Goal: Check status: Check status

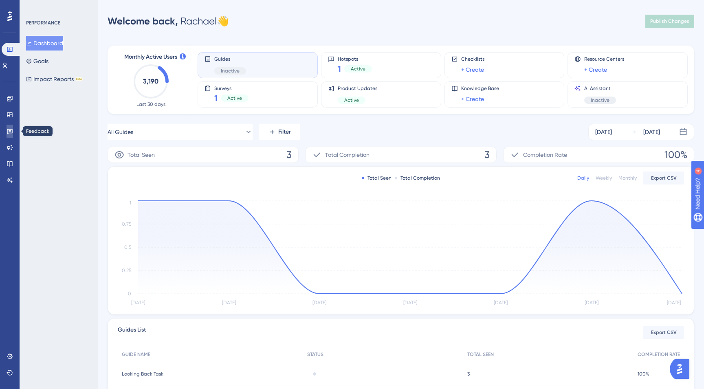
click at [7, 131] on icon at bounding box center [10, 131] width 7 height 7
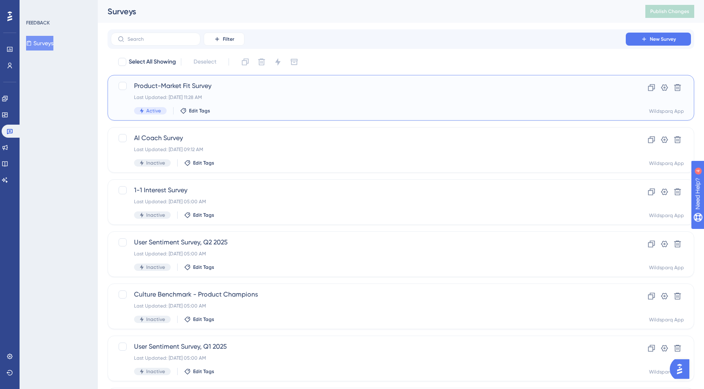
click at [308, 95] on div "Last Updated: [DATE] 11:28 AM" at bounding box center [368, 97] width 469 height 7
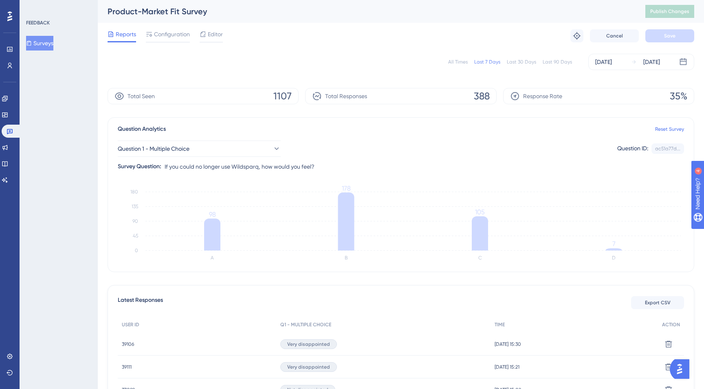
click at [458, 62] on div "All Times" at bounding box center [458, 62] width 20 height 7
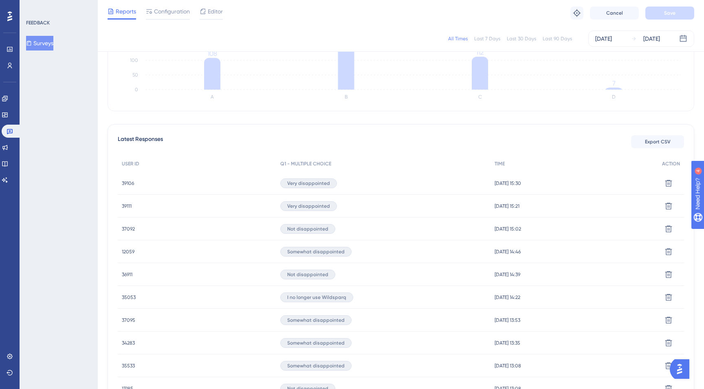
scroll to position [161, 0]
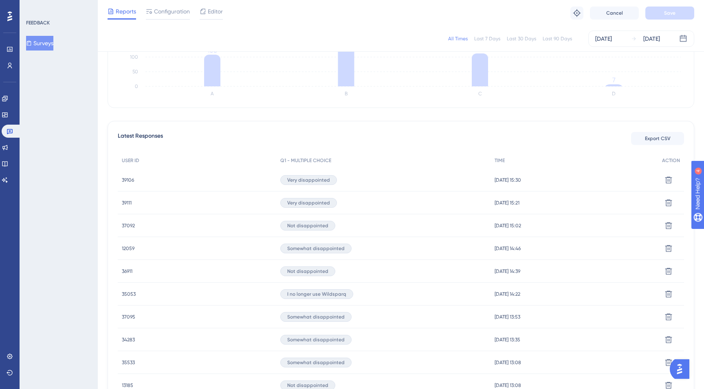
click at [128, 225] on span "37092" at bounding box center [128, 225] width 13 height 7
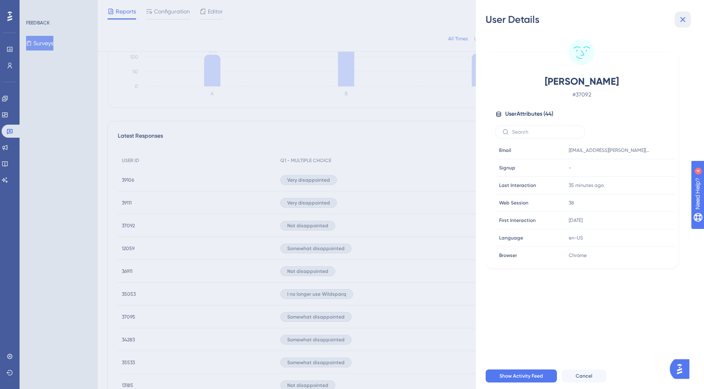
click at [685, 19] on icon at bounding box center [683, 20] width 10 height 10
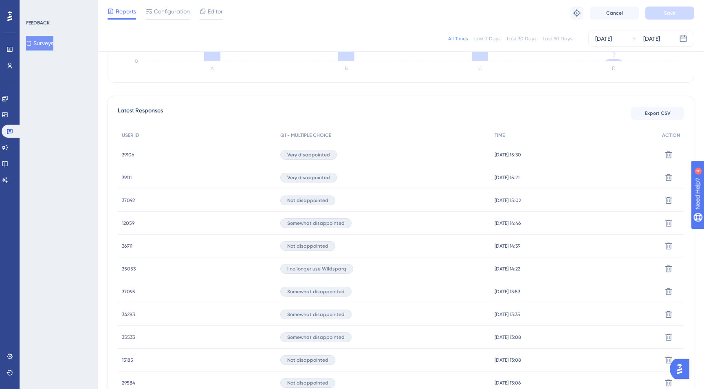
scroll to position [192, 0]
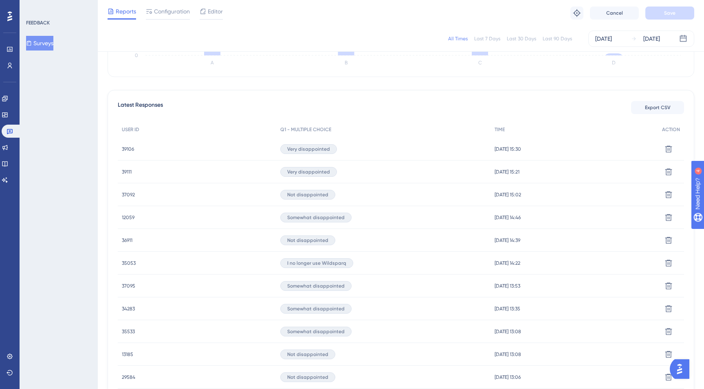
click at [124, 240] on span "36911" at bounding box center [127, 240] width 11 height 7
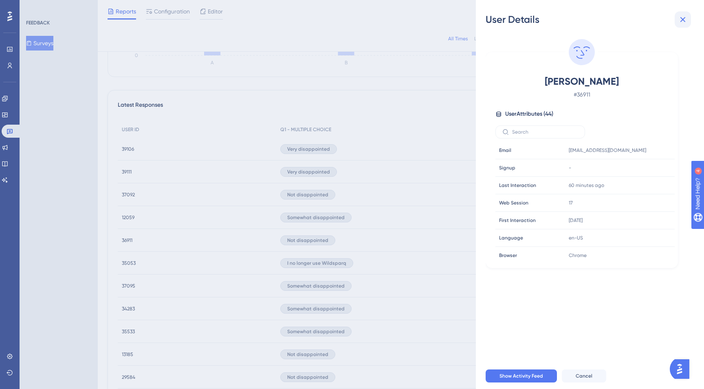
click at [687, 22] on icon at bounding box center [683, 20] width 10 height 10
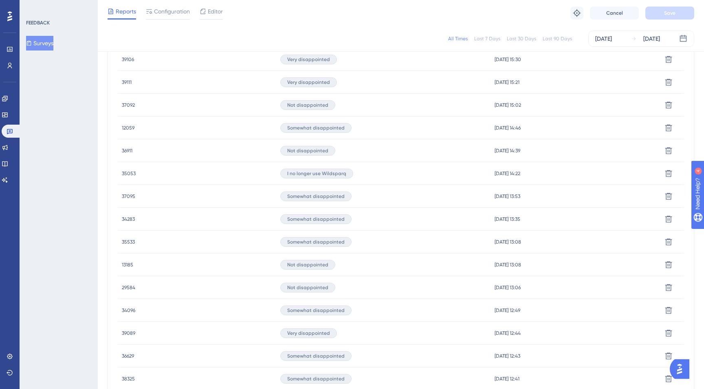
scroll to position [286, 0]
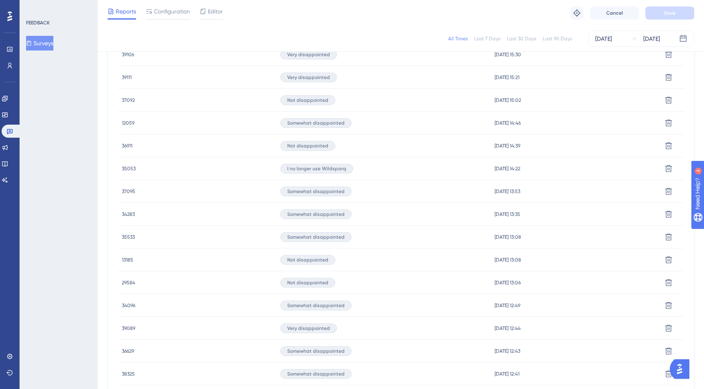
click at [128, 169] on span "35053" at bounding box center [129, 168] width 14 height 7
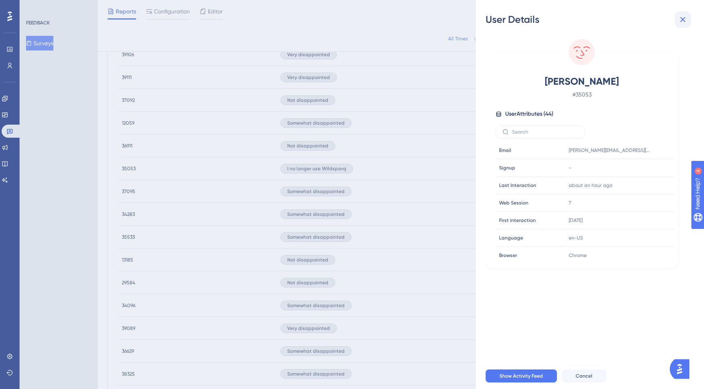
click at [682, 20] on icon at bounding box center [683, 20] width 10 height 10
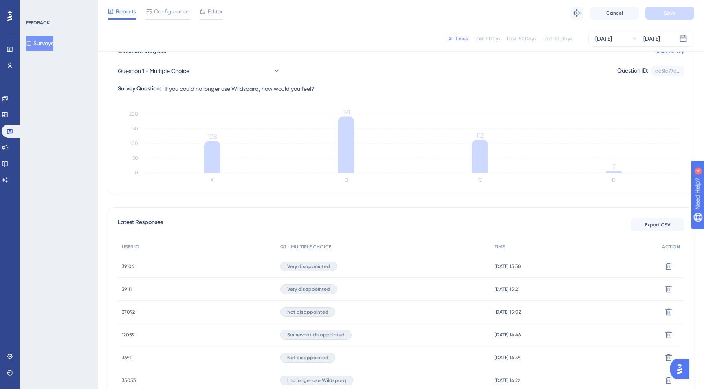
scroll to position [50, 0]
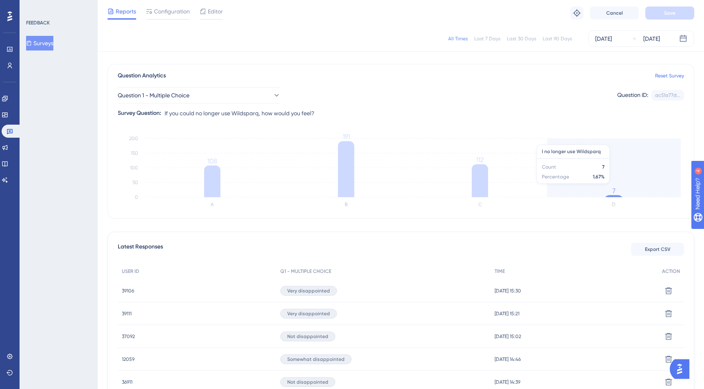
click at [627, 188] on icon "A B C D 0 50 100 150 200 108 191 112 7" at bounding box center [401, 171] width 566 height 81
click at [612, 195] on icon at bounding box center [614, 196] width 16 height 2
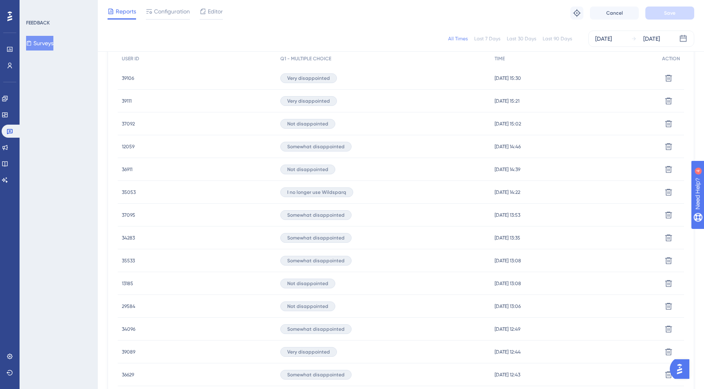
scroll to position [274, 0]
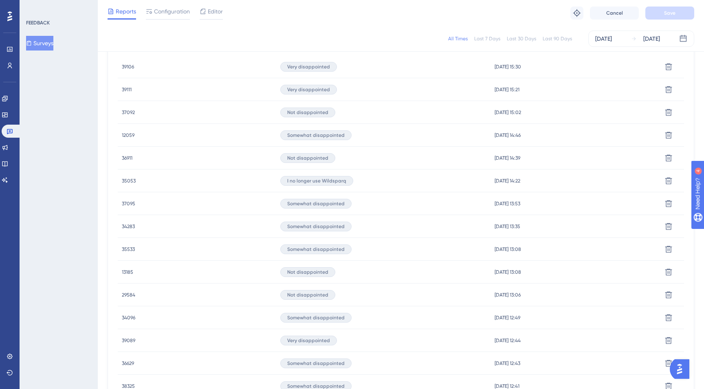
click at [128, 272] on span "13185" at bounding box center [127, 272] width 11 height 7
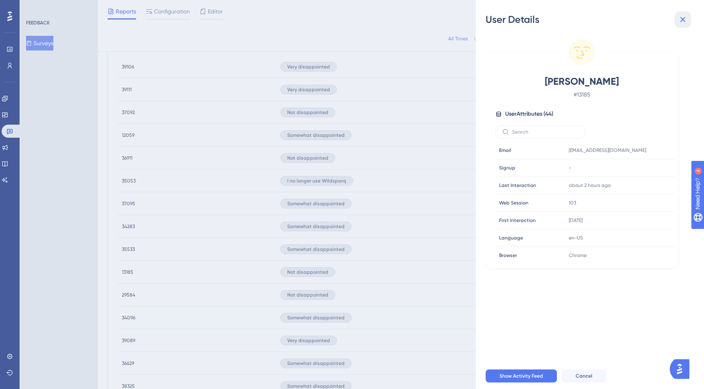
click at [678, 19] on icon at bounding box center [683, 20] width 10 height 10
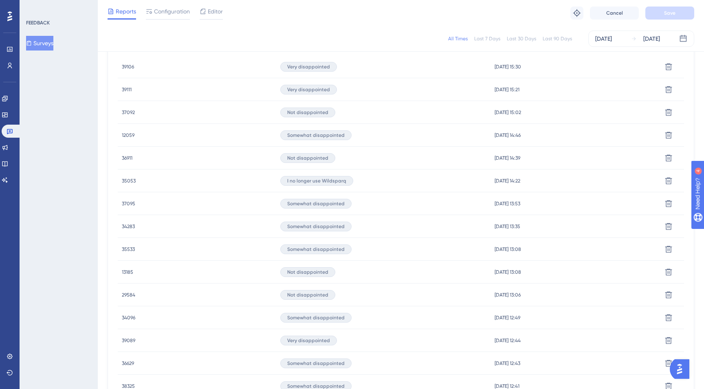
click at [123, 297] on span "29584" at bounding box center [128, 295] width 13 height 7
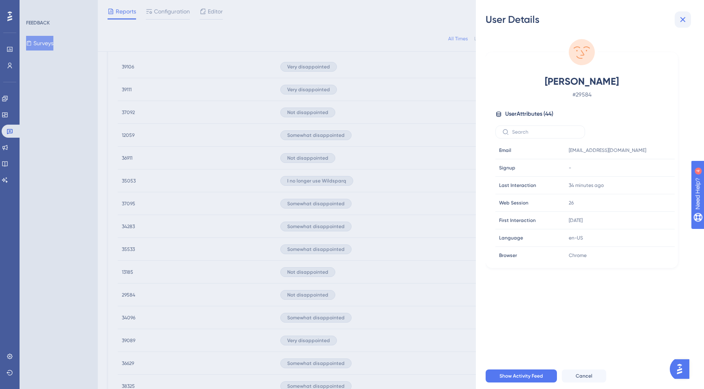
click at [685, 20] on icon at bounding box center [683, 20] width 10 height 10
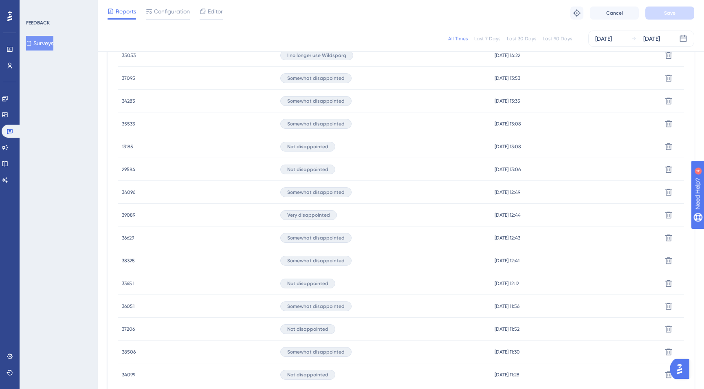
scroll to position [403, 0]
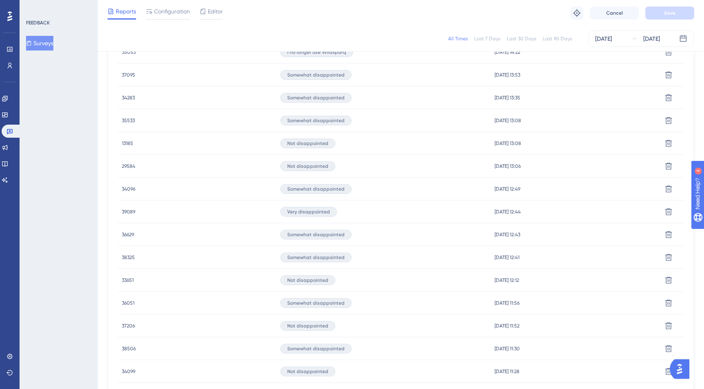
click at [124, 278] on span "33651" at bounding box center [128, 280] width 12 height 7
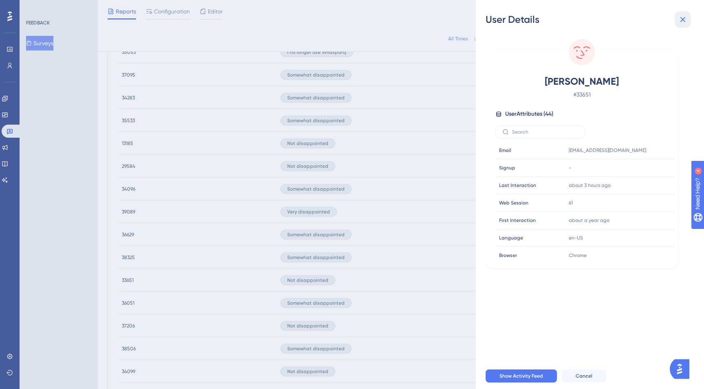
click at [684, 17] on icon at bounding box center [683, 20] width 10 height 10
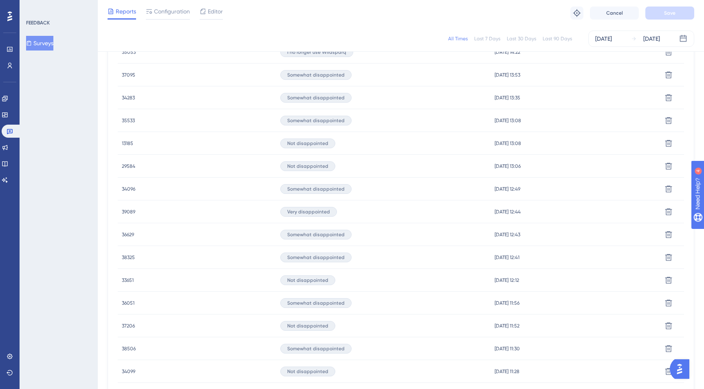
click at [122, 281] on span "33651" at bounding box center [128, 280] width 12 height 7
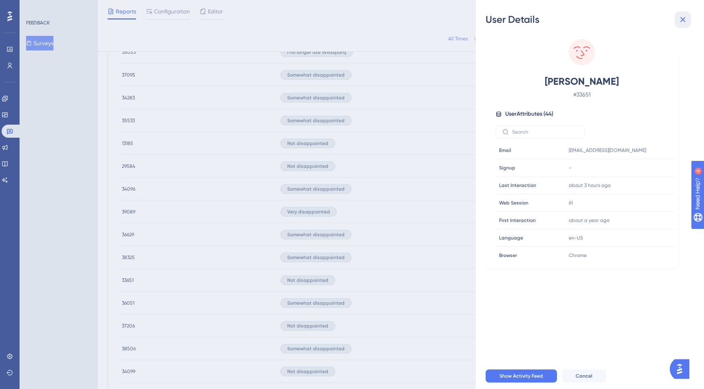
click at [685, 18] on icon at bounding box center [683, 20] width 10 height 10
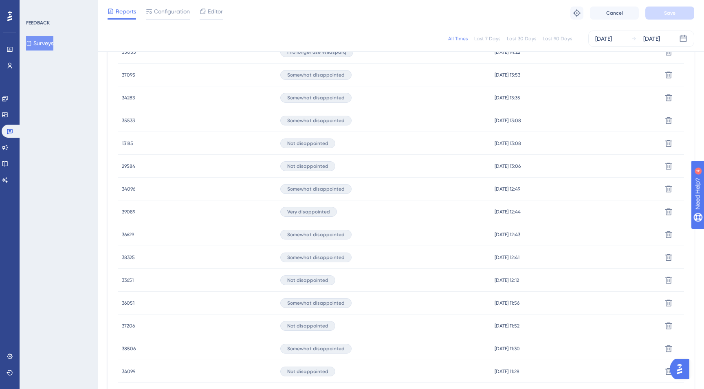
click at [126, 329] on span "37206" at bounding box center [128, 326] width 13 height 7
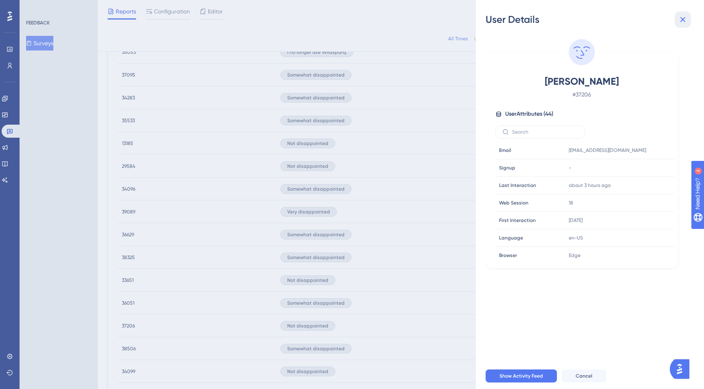
click at [683, 20] on icon at bounding box center [682, 19] width 5 height 5
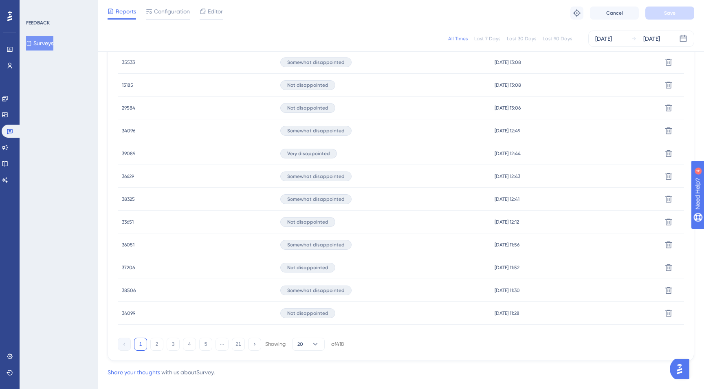
scroll to position [476, 0]
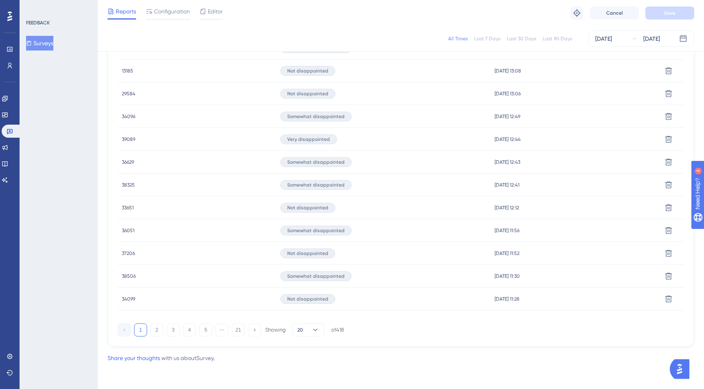
click at [128, 299] on span "34099" at bounding box center [128, 299] width 13 height 7
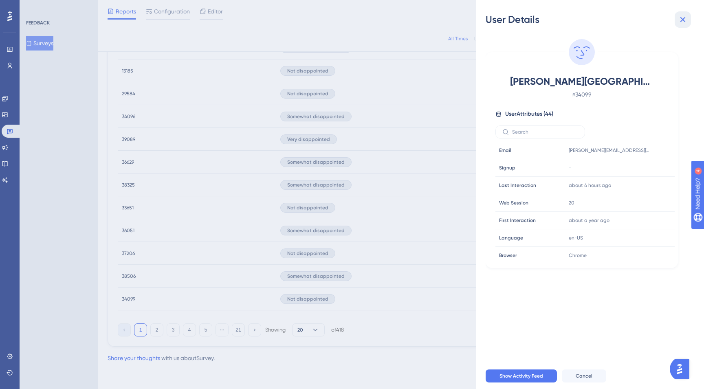
click at [683, 18] on icon at bounding box center [683, 20] width 10 height 10
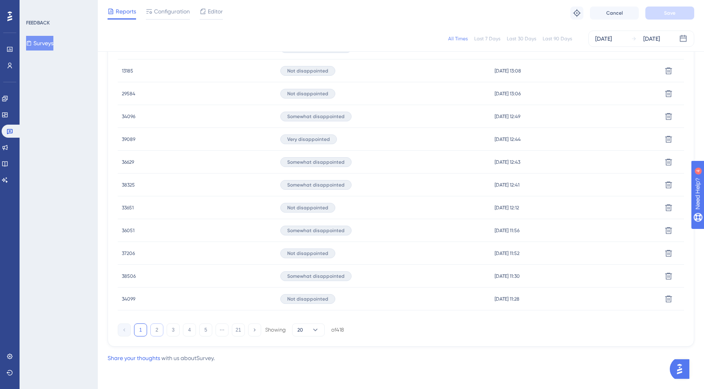
click at [156, 330] on button "2" at bounding box center [156, 330] width 13 height 13
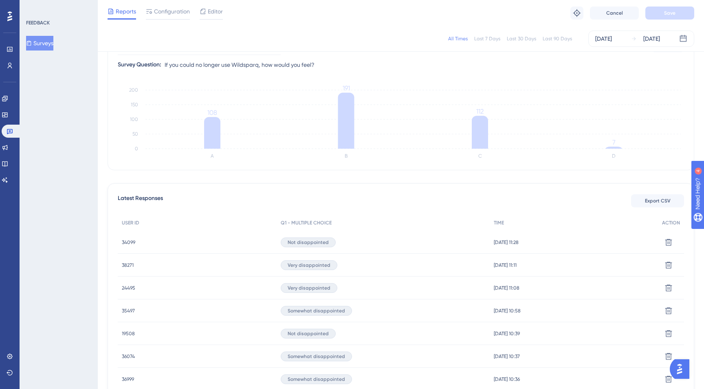
scroll to position [104, 0]
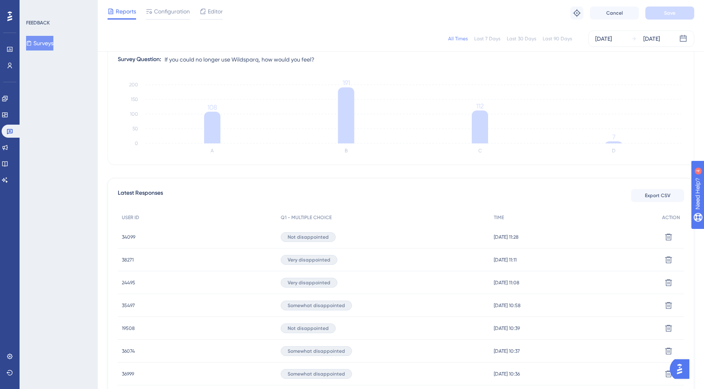
click at [132, 232] on div "34099 34099" at bounding box center [128, 237] width 13 height 23
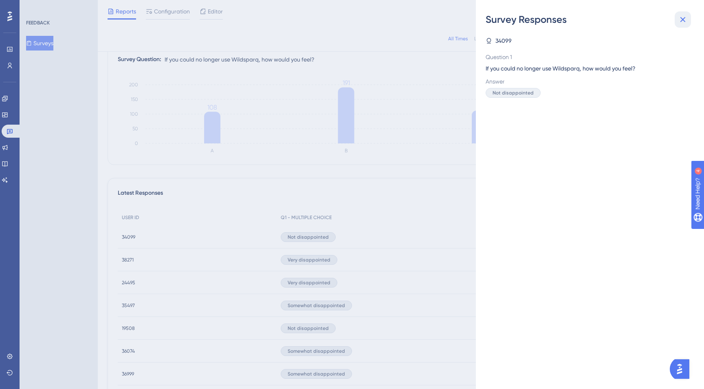
click at [682, 17] on icon at bounding box center [683, 20] width 10 height 10
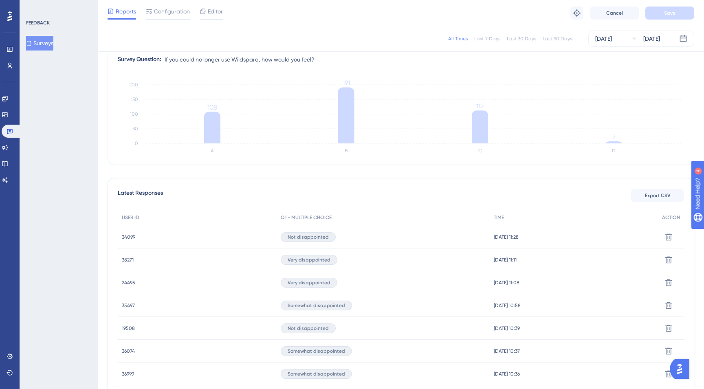
click at [127, 238] on span "34099" at bounding box center [128, 237] width 13 height 7
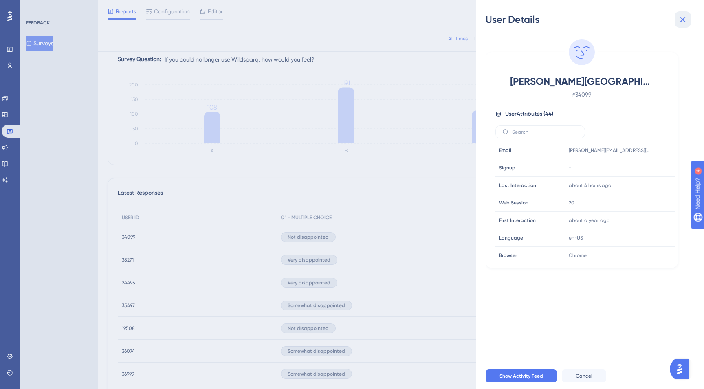
click at [679, 21] on icon at bounding box center [683, 20] width 10 height 10
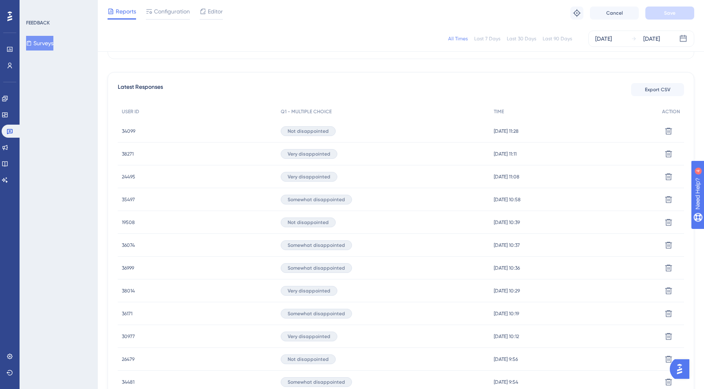
scroll to position [237, 0]
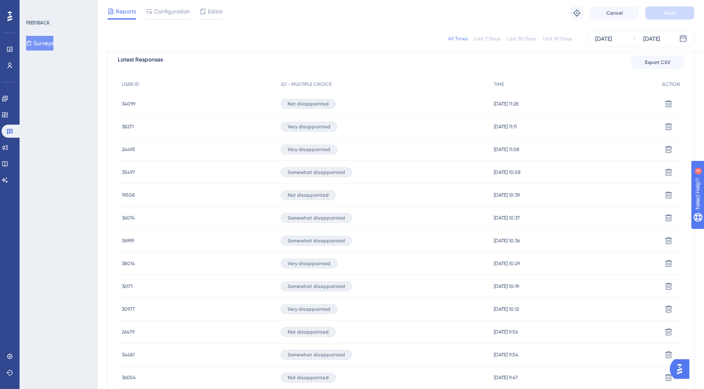
click at [131, 195] on span "19508" at bounding box center [128, 195] width 13 height 7
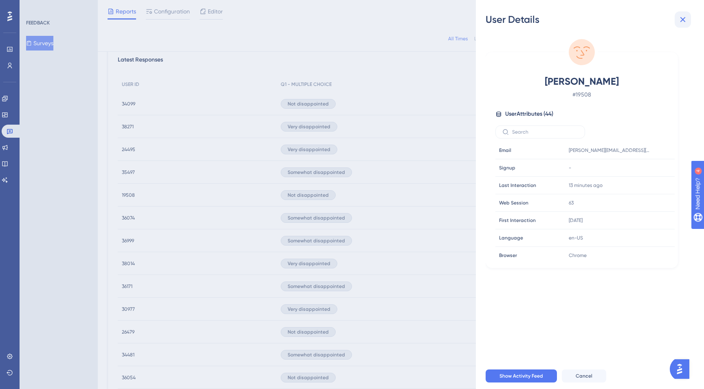
click at [683, 16] on icon at bounding box center [683, 20] width 10 height 10
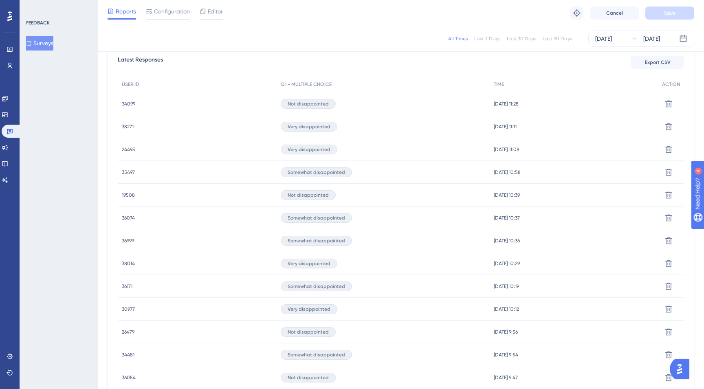
click at [133, 332] on span "26479" at bounding box center [128, 332] width 13 height 7
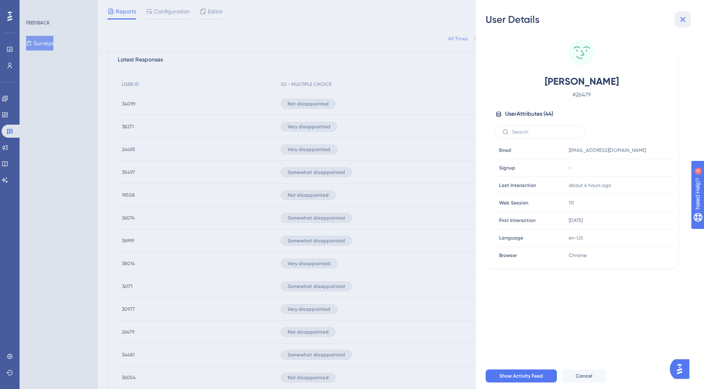
click at [682, 21] on icon at bounding box center [683, 20] width 10 height 10
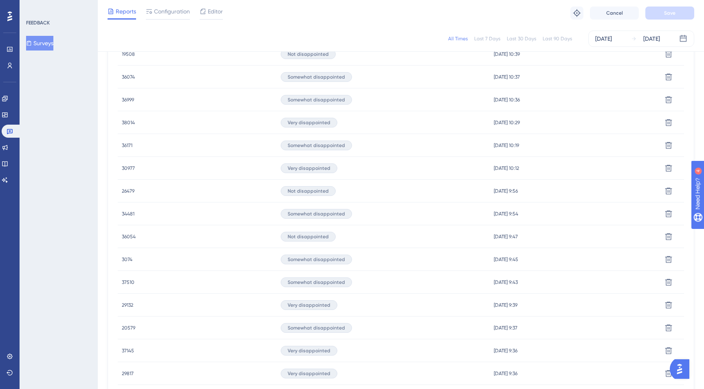
scroll to position [402, 0]
click at [126, 213] on span "36054" at bounding box center [129, 212] width 14 height 7
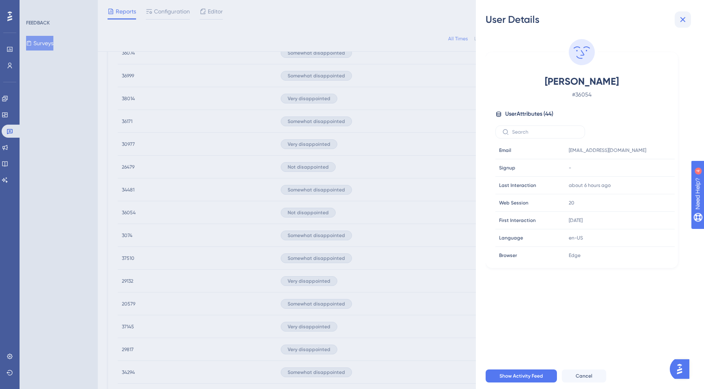
click at [686, 21] on icon at bounding box center [683, 20] width 10 height 10
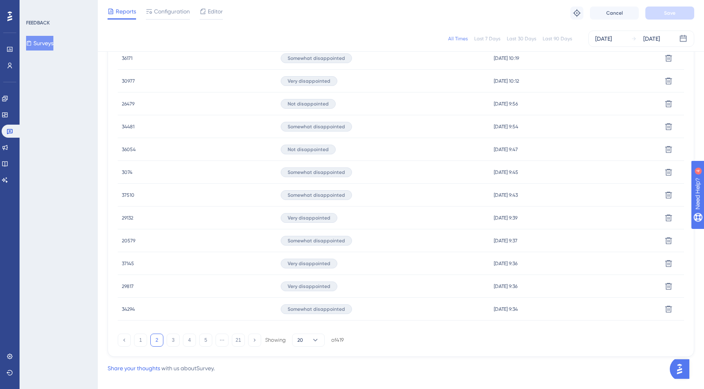
scroll to position [476, 0]
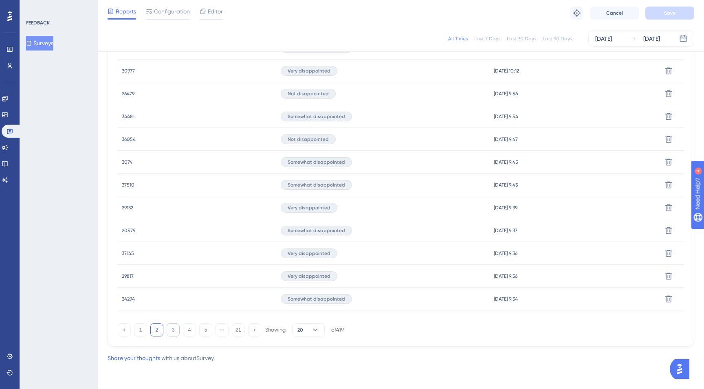
click at [175, 331] on button "3" at bounding box center [173, 330] width 13 height 13
click at [134, 299] on span "36280" at bounding box center [128, 299] width 13 height 7
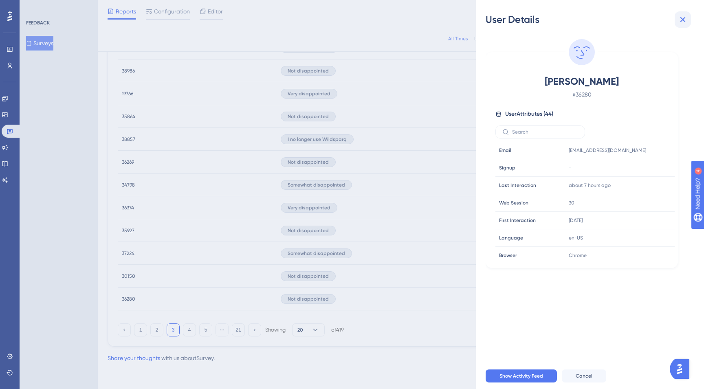
click at [681, 22] on icon at bounding box center [683, 20] width 10 height 10
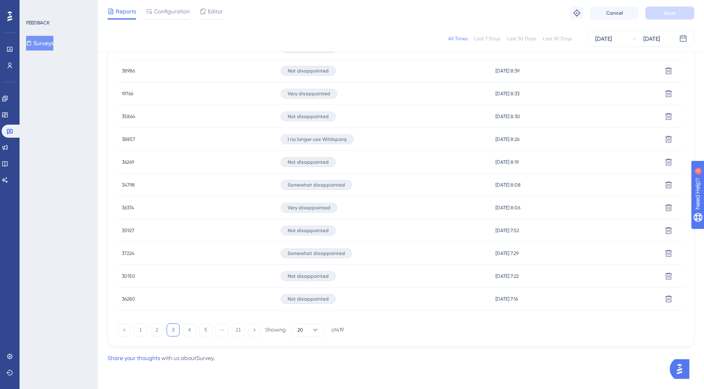
click at [125, 275] on span "30150" at bounding box center [128, 276] width 13 height 7
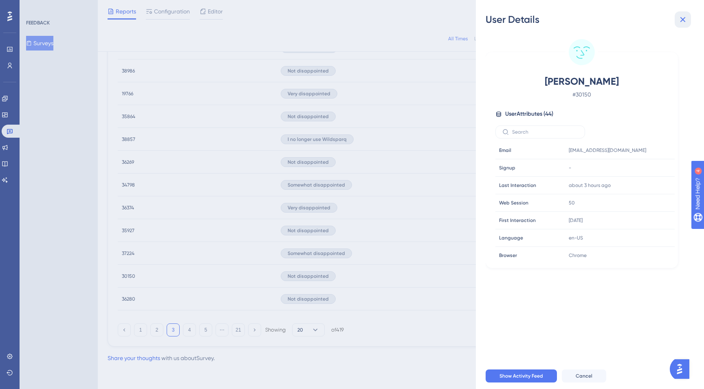
click at [680, 19] on icon at bounding box center [683, 20] width 10 height 10
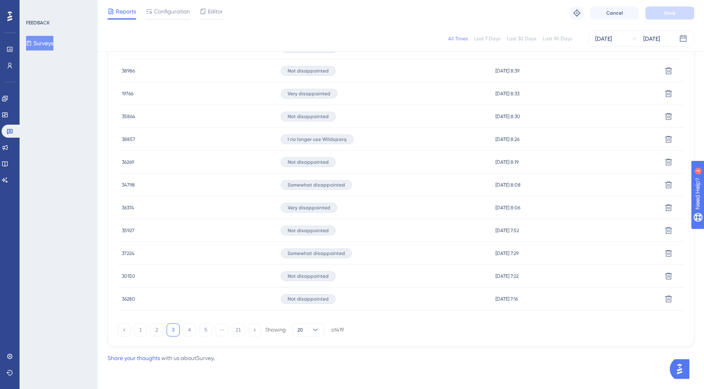
click at [125, 228] on span "35927" at bounding box center [128, 230] width 13 height 7
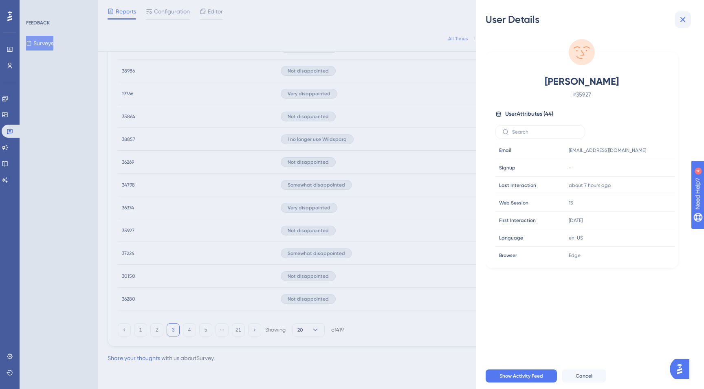
click at [681, 21] on icon at bounding box center [682, 19] width 5 height 5
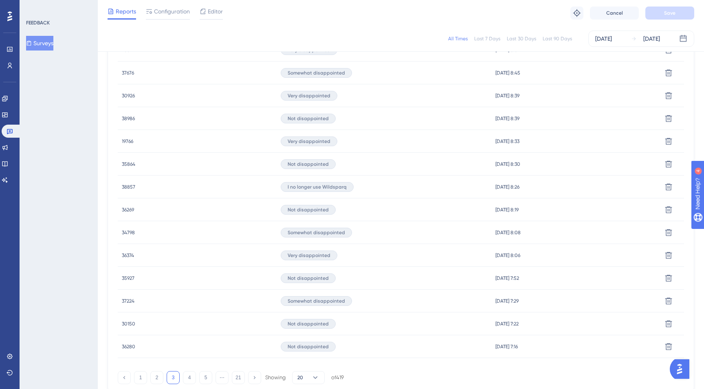
scroll to position [423, 0]
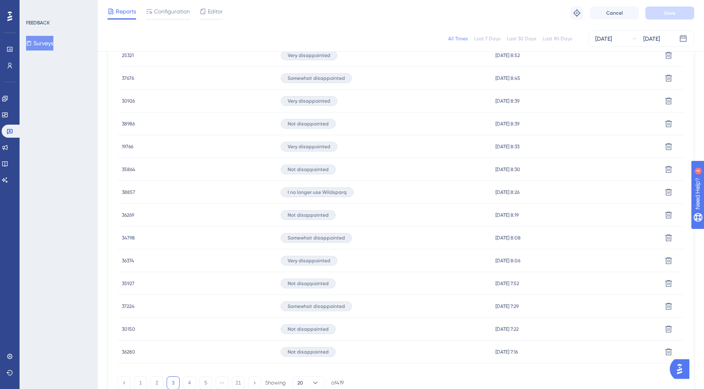
click at [124, 191] on span "38857" at bounding box center [128, 192] width 13 height 7
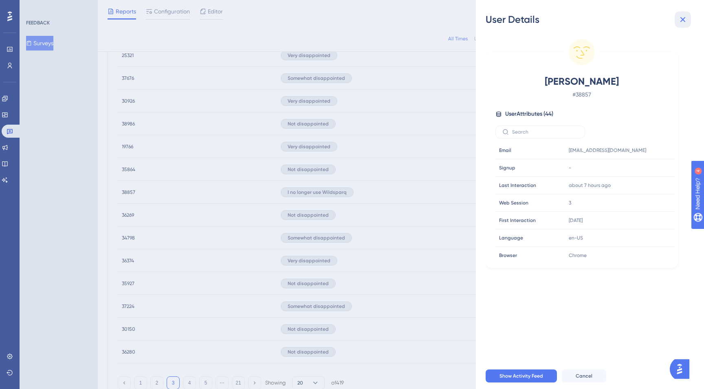
click at [680, 16] on icon at bounding box center [683, 20] width 10 height 10
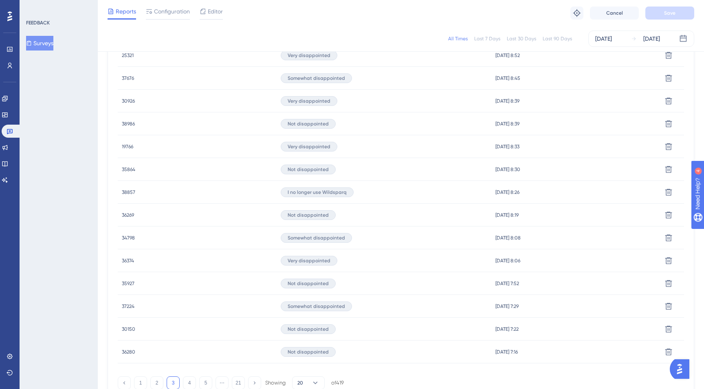
click at [128, 168] on span "35864" at bounding box center [128, 169] width 13 height 7
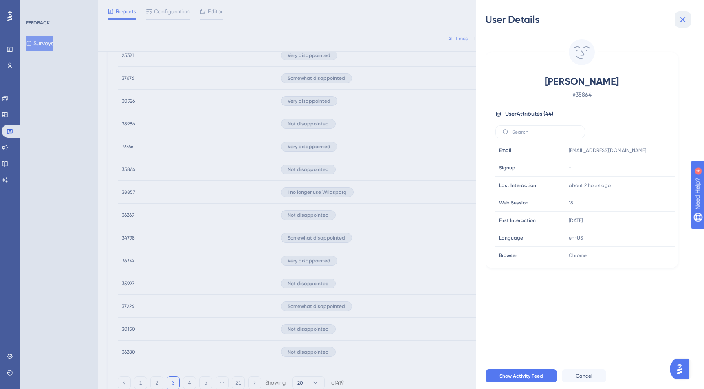
click at [679, 20] on icon at bounding box center [683, 20] width 10 height 10
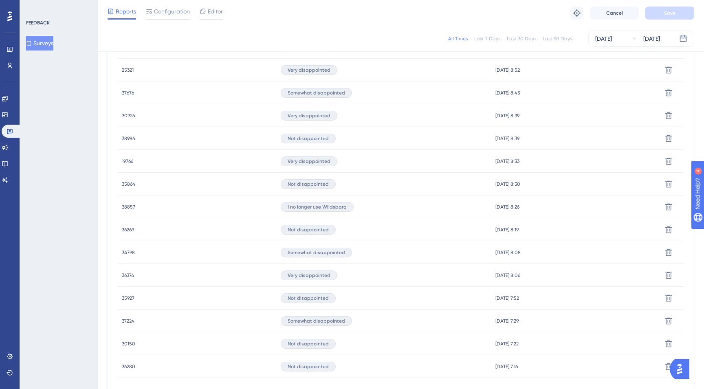
scroll to position [394, 0]
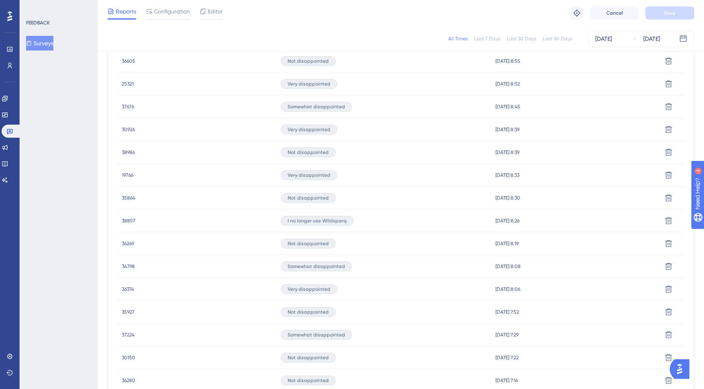
click at [130, 152] on span "38986" at bounding box center [128, 152] width 13 height 7
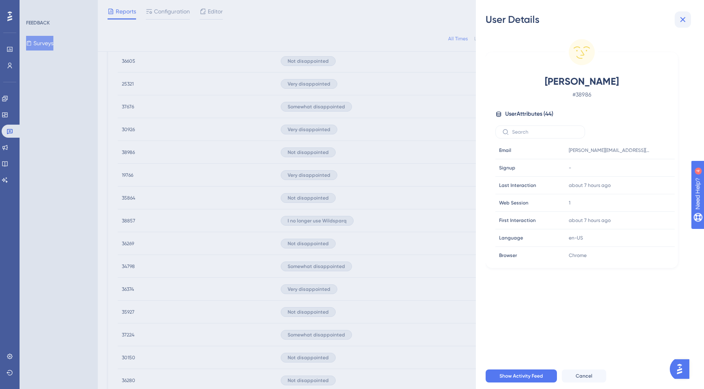
click at [682, 20] on icon at bounding box center [683, 20] width 10 height 10
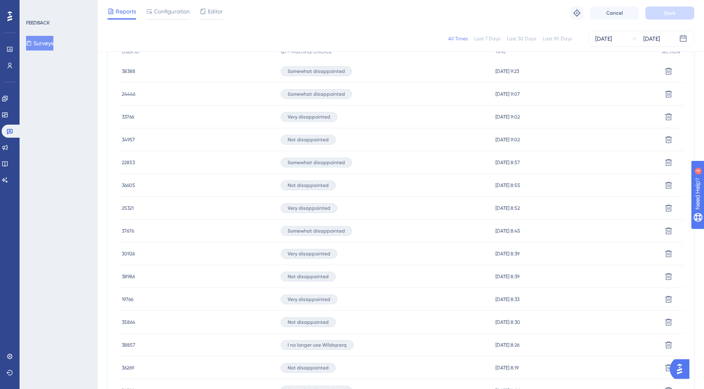
scroll to position [263, 0]
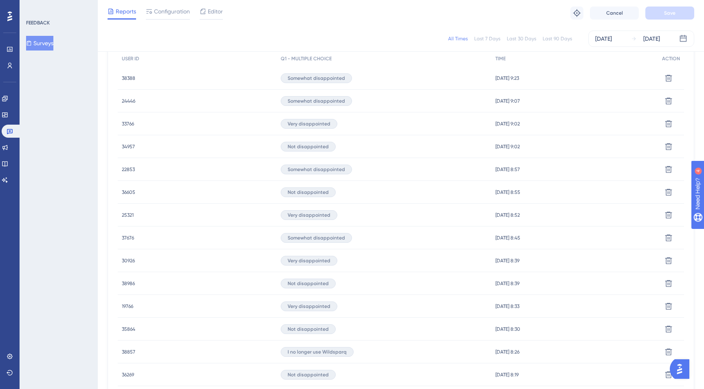
click at [121, 190] on div "36605 36605" at bounding box center [197, 192] width 159 height 23
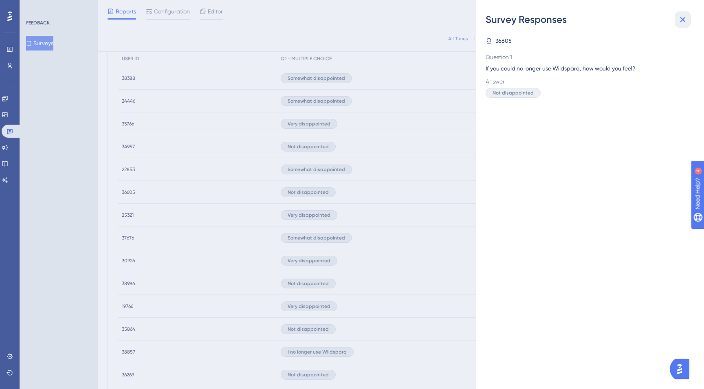
click at [686, 13] on button at bounding box center [683, 19] width 16 height 16
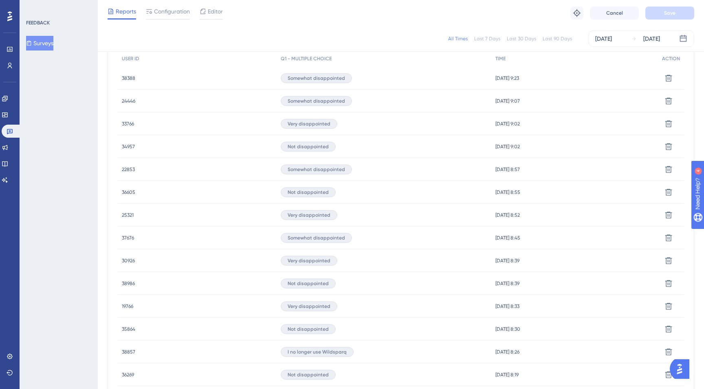
click at [132, 190] on span "36605" at bounding box center [128, 192] width 13 height 7
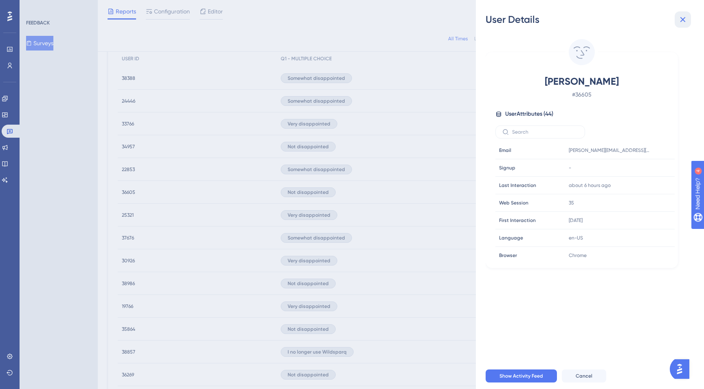
click at [680, 15] on icon at bounding box center [683, 20] width 10 height 10
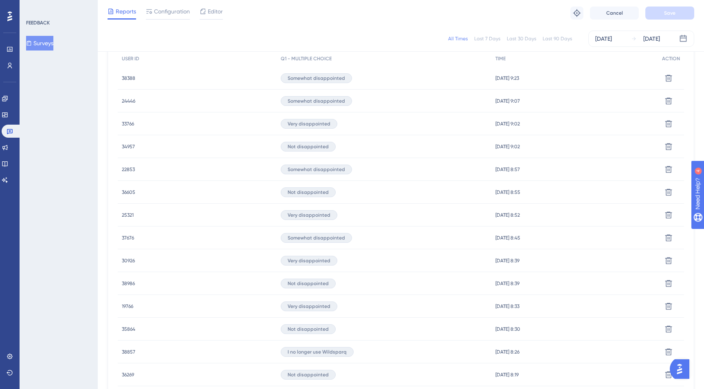
click at [126, 144] on span "34957" at bounding box center [128, 146] width 13 height 7
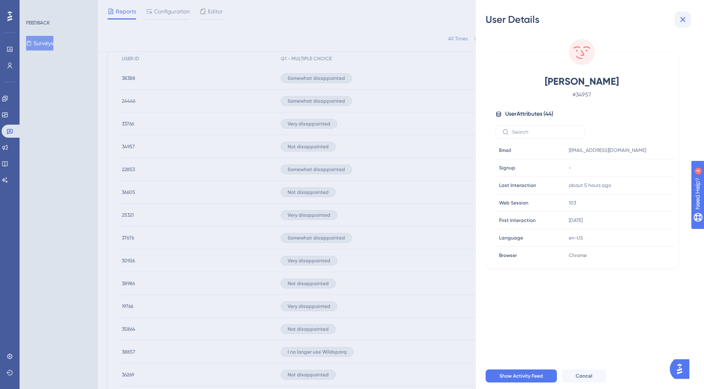
click at [680, 18] on icon at bounding box center [683, 20] width 10 height 10
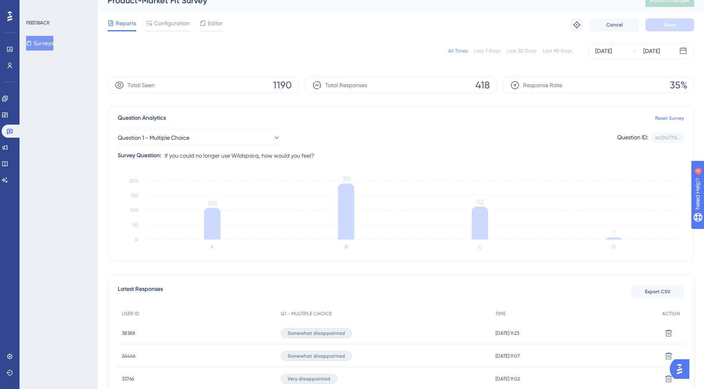
scroll to position [0, 0]
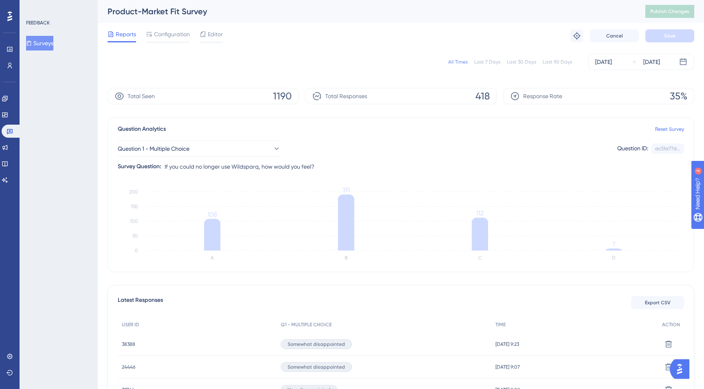
click at [614, 251] on icon "A B C D 0 50 100 150 200 108 191 112 7" at bounding box center [401, 225] width 566 height 81
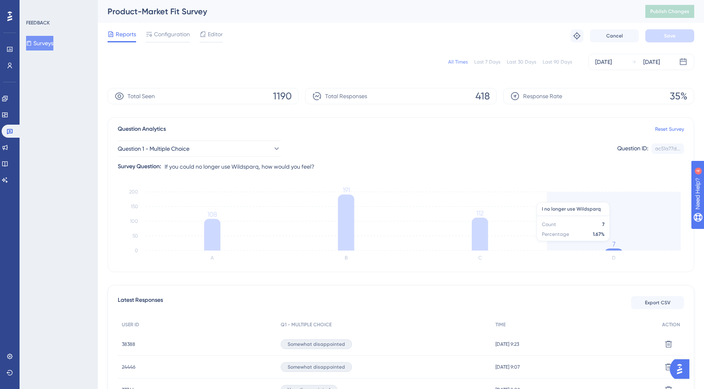
click at [612, 245] on tspan "7" at bounding box center [613, 244] width 3 height 8
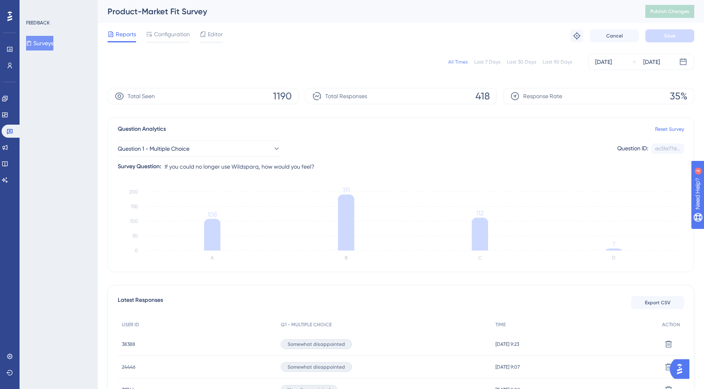
click at [462, 62] on div "All Times" at bounding box center [458, 62] width 20 height 7
click at [0, 0] on icon at bounding box center [0, 0] width 0 height 0
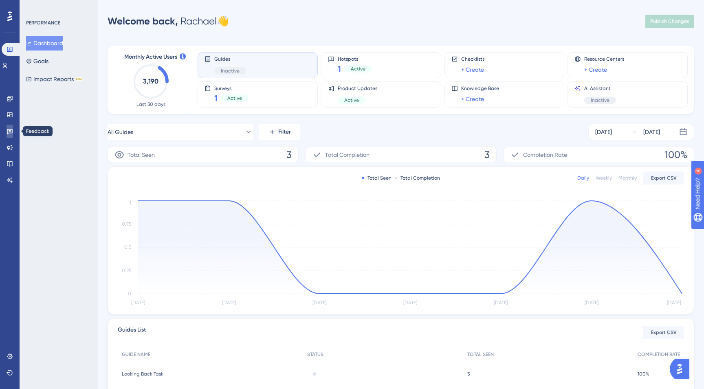
click at [10, 135] on link at bounding box center [10, 131] width 7 height 13
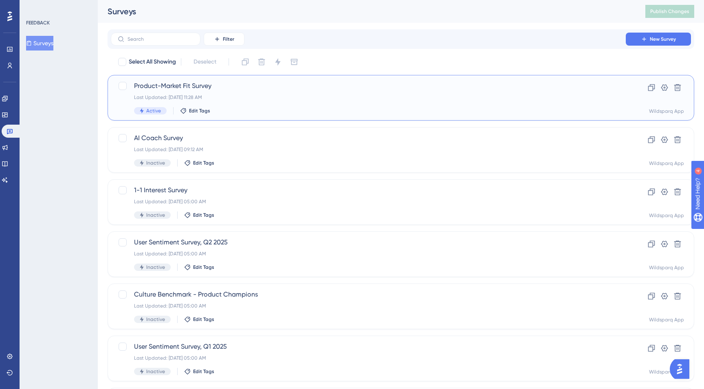
click at [281, 100] on div "Last Updated: [DATE] 11:28 AM" at bounding box center [368, 97] width 469 height 7
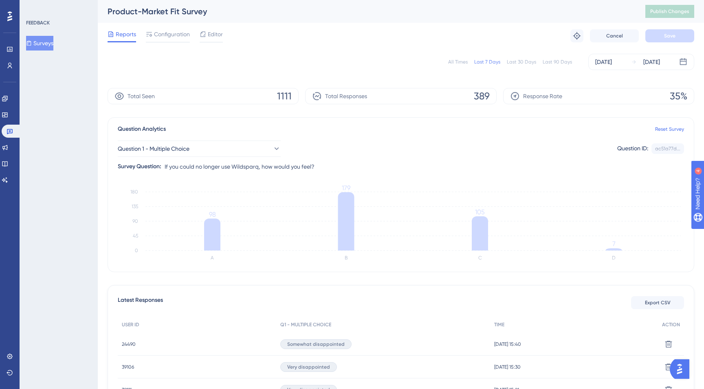
click at [458, 61] on div "All Times" at bounding box center [458, 62] width 20 height 7
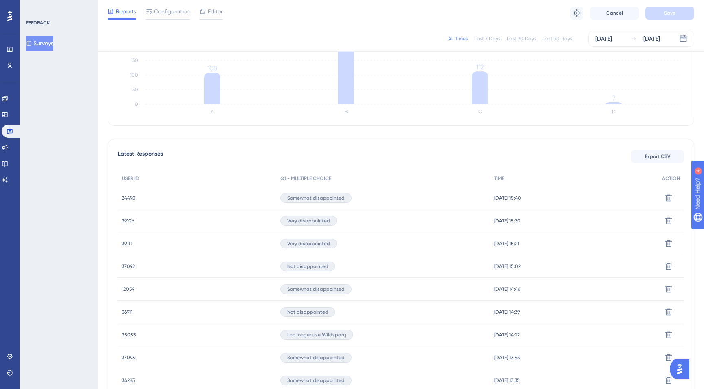
scroll to position [181, 0]
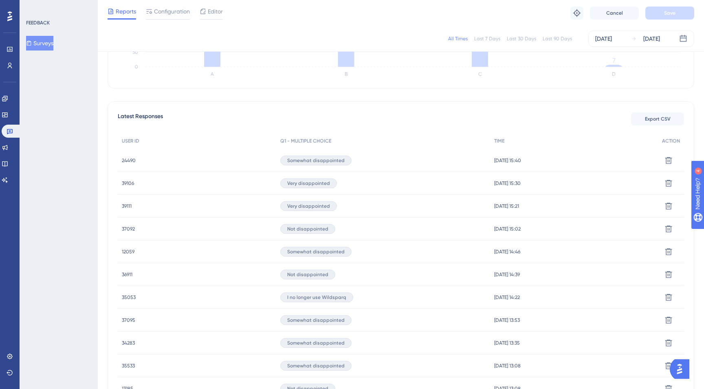
click at [128, 206] on span "39111" at bounding box center [127, 206] width 10 height 7
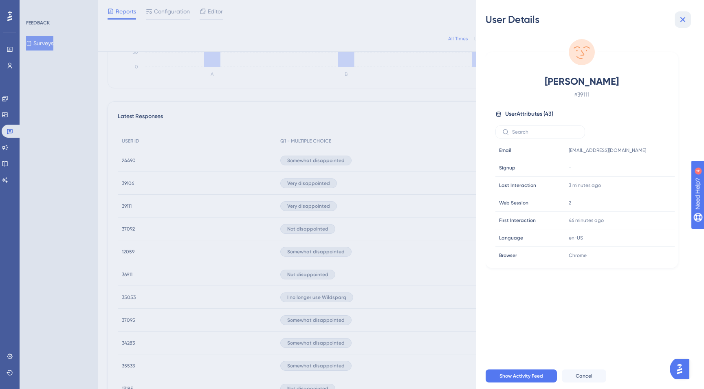
click at [682, 20] on icon at bounding box center [682, 19] width 5 height 5
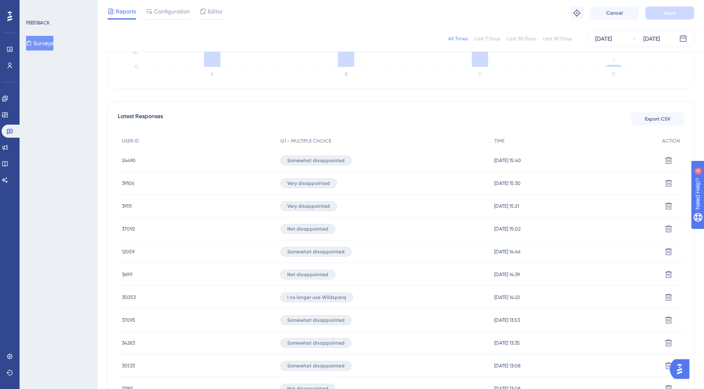
click at [131, 183] on span "39106" at bounding box center [128, 183] width 12 height 7
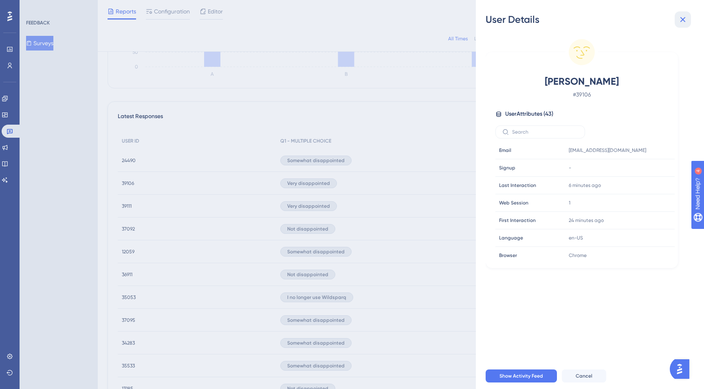
click at [683, 22] on icon at bounding box center [683, 20] width 10 height 10
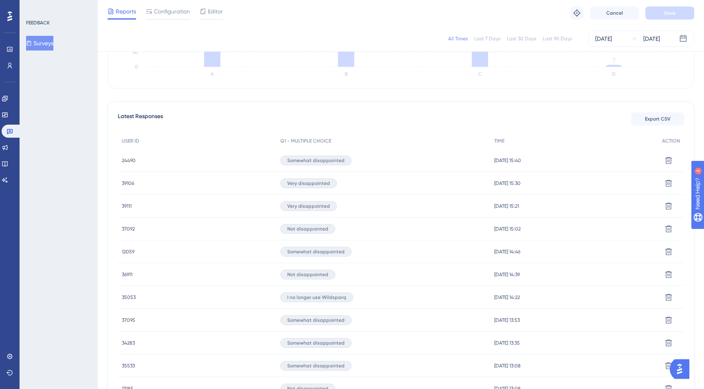
click at [129, 158] on span "24490" at bounding box center [129, 160] width 14 height 7
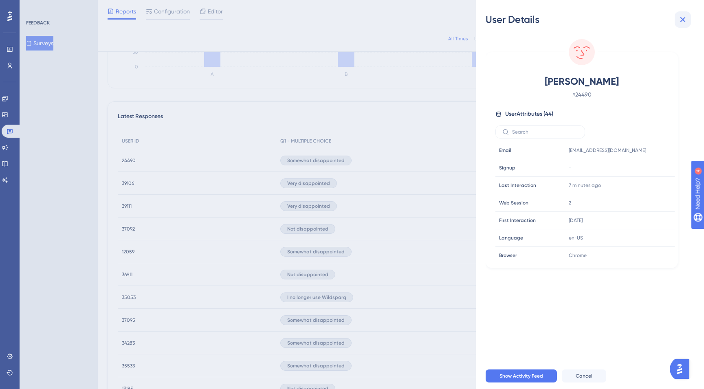
click at [688, 19] on button at bounding box center [683, 19] width 16 height 16
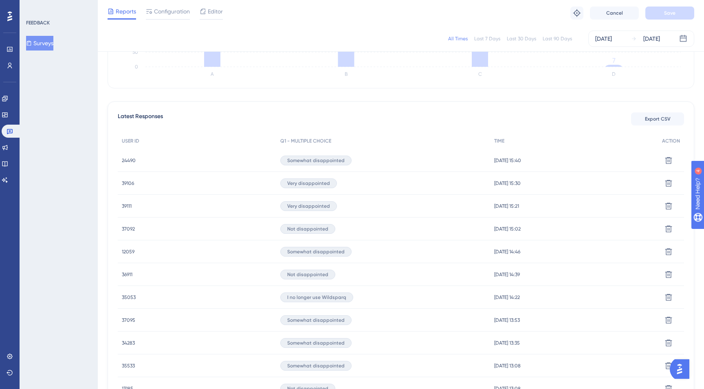
click at [128, 229] on span "37092" at bounding box center [128, 229] width 13 height 7
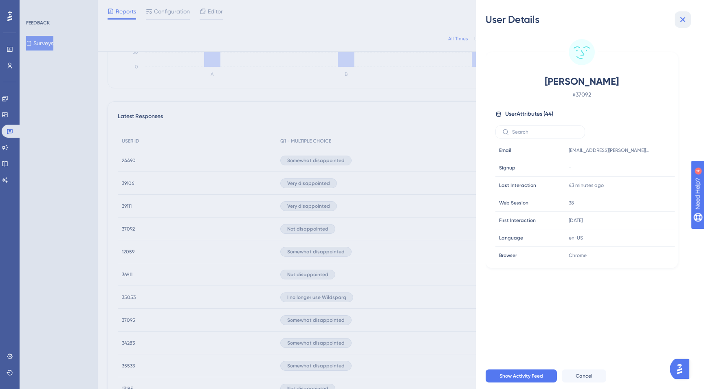
click at [683, 19] on icon at bounding box center [682, 19] width 5 height 5
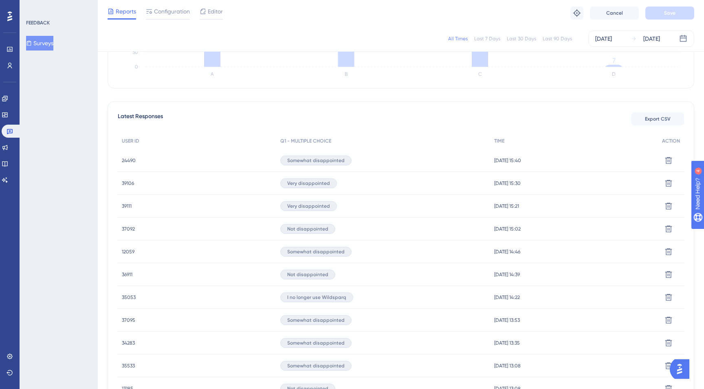
click at [127, 299] on span "35053" at bounding box center [129, 297] width 14 height 7
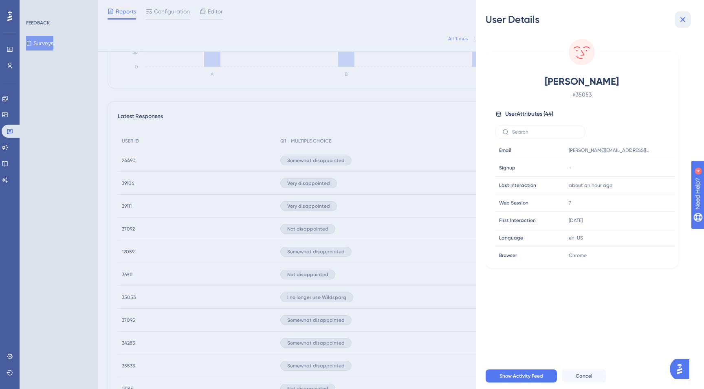
click at [686, 23] on icon at bounding box center [683, 20] width 10 height 10
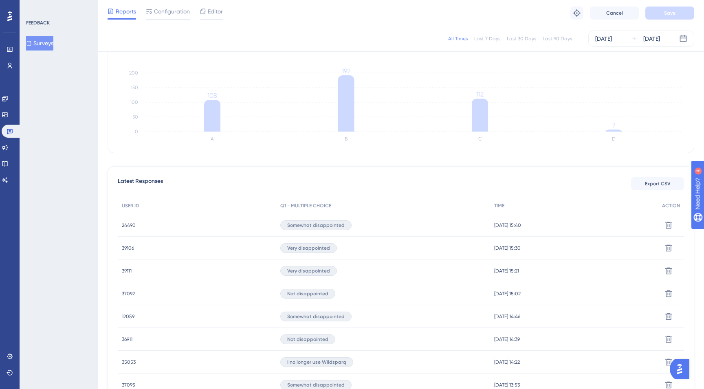
scroll to position [0, 0]
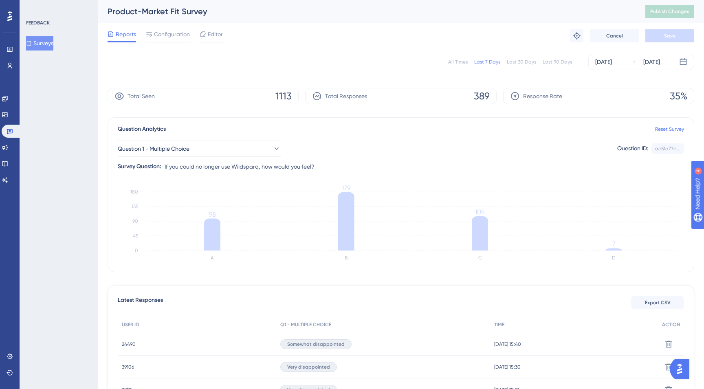
click at [459, 62] on div "All Times" at bounding box center [458, 62] width 20 height 7
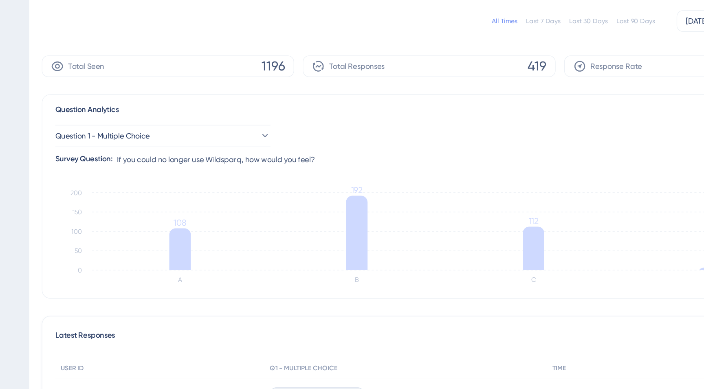
click at [210, 191] on icon "A B C D 0 50 100 150 200 108 192 112 7" at bounding box center [401, 225] width 566 height 81
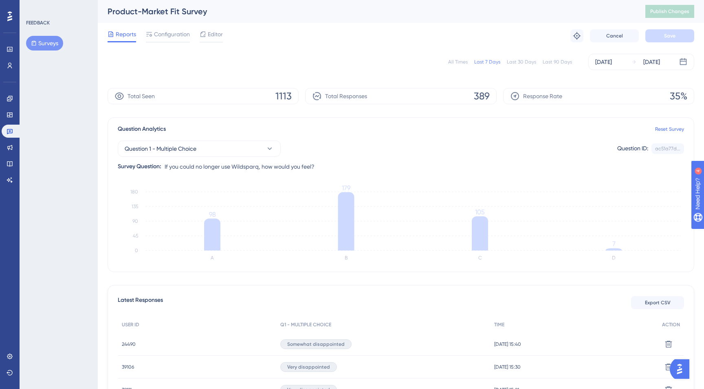
click at [457, 60] on div "All Times" at bounding box center [458, 62] width 20 height 7
click at [458, 64] on div "All Times" at bounding box center [458, 62] width 20 height 7
